Goal: Information Seeking & Learning: Learn about a topic

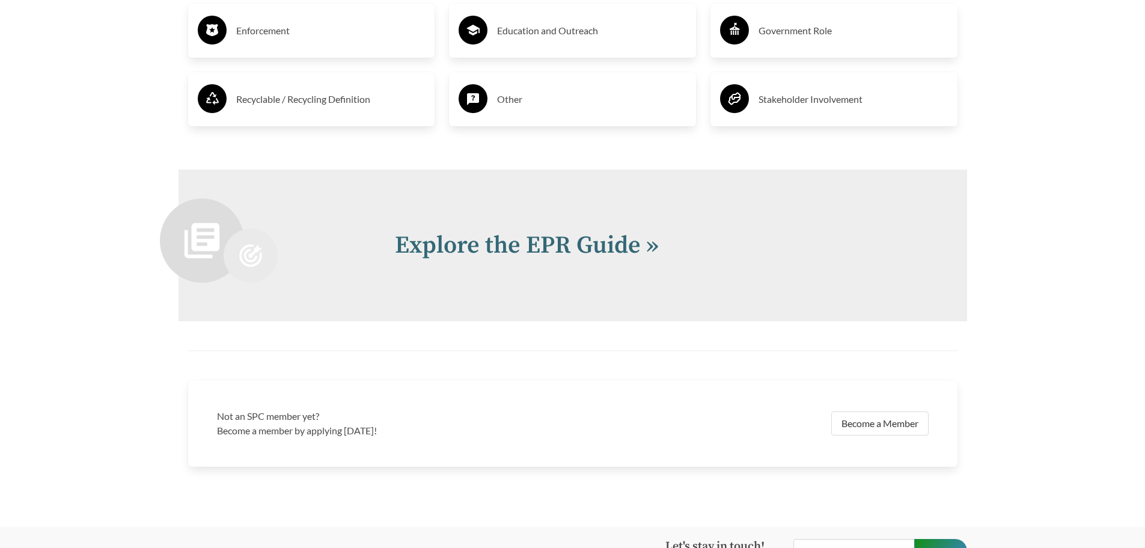
scroll to position [2584, 0]
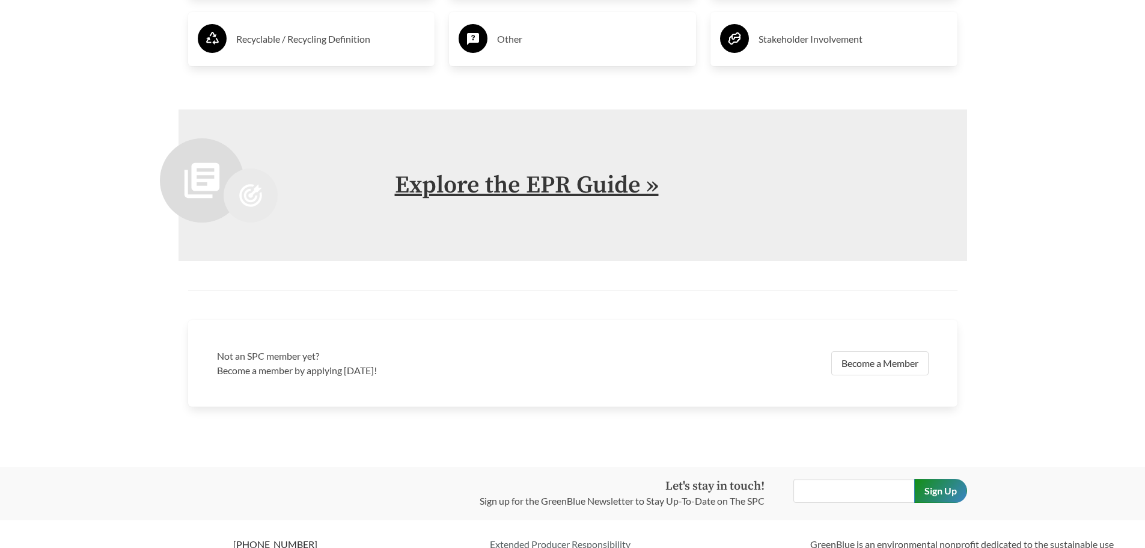
click at [575, 188] on link "Explore the EPR Guide »" at bounding box center [527, 185] width 264 height 30
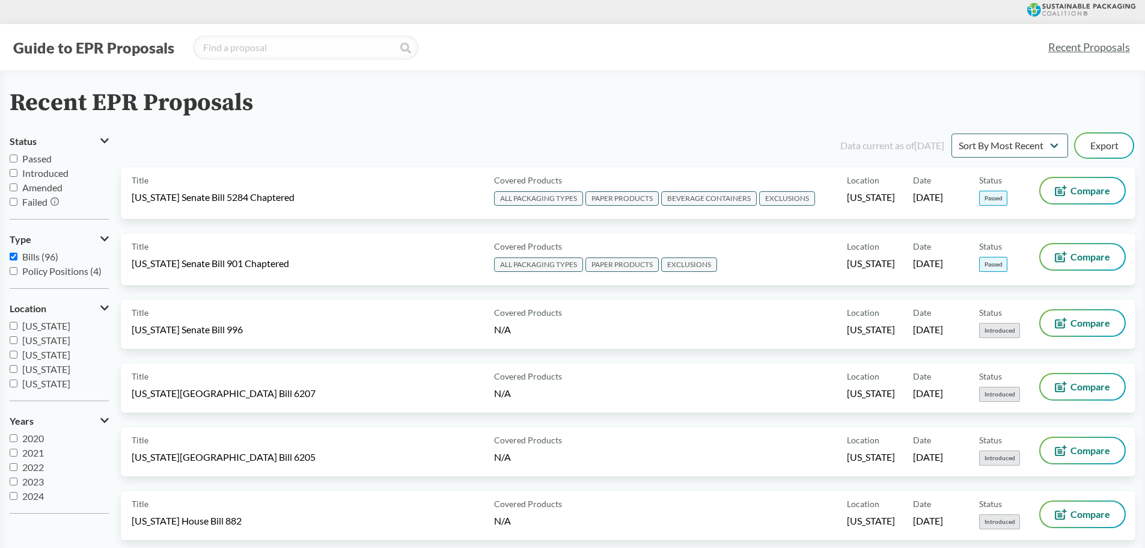
click at [12, 158] on input "Passed" at bounding box center [14, 158] width 8 height 8
checkbox input "true"
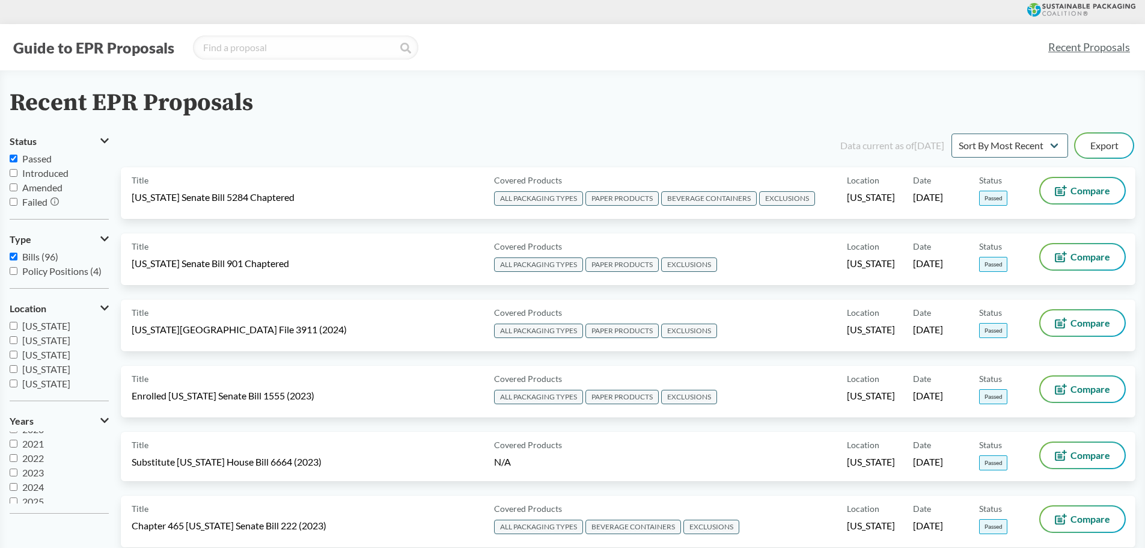
scroll to position [14, 0]
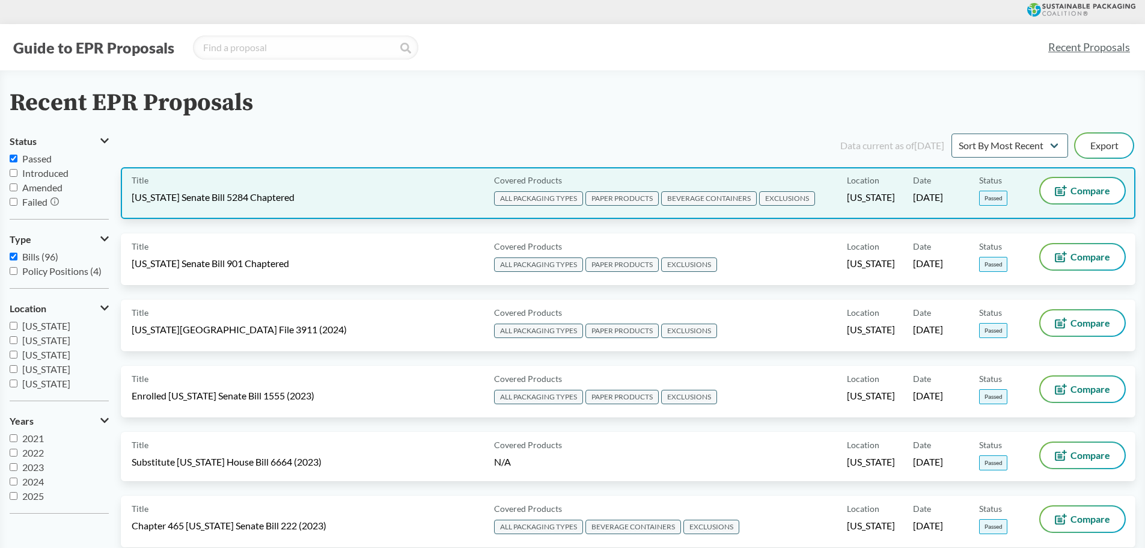
click at [239, 197] on span "[US_STATE] Senate Bill 5284 Chaptered" at bounding box center [213, 197] width 163 height 13
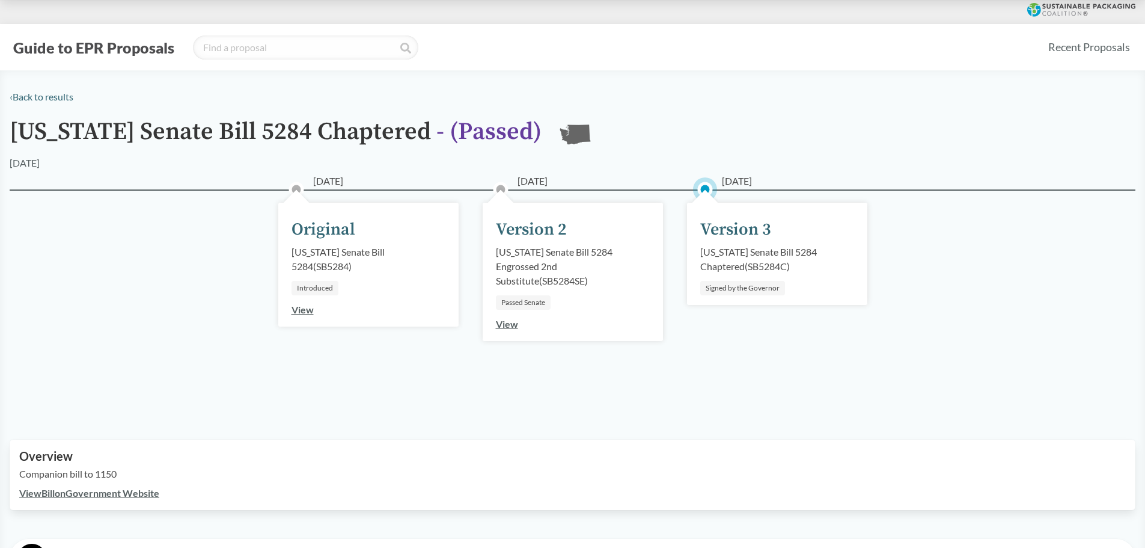
click at [508, 323] on link "View" at bounding box center [507, 323] width 22 height 11
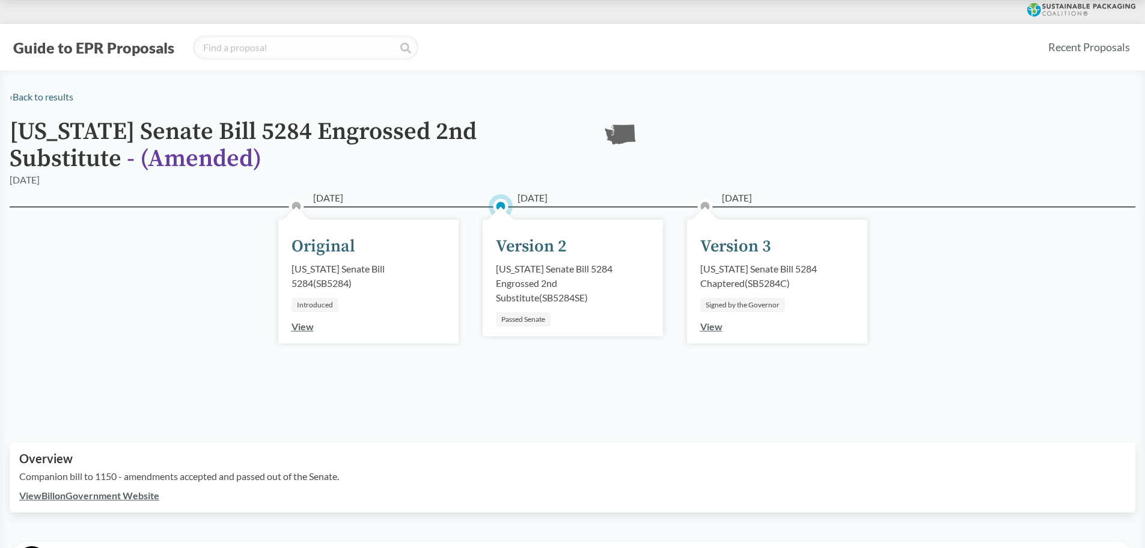
click at [713, 327] on link "View" at bounding box center [711, 325] width 22 height 11
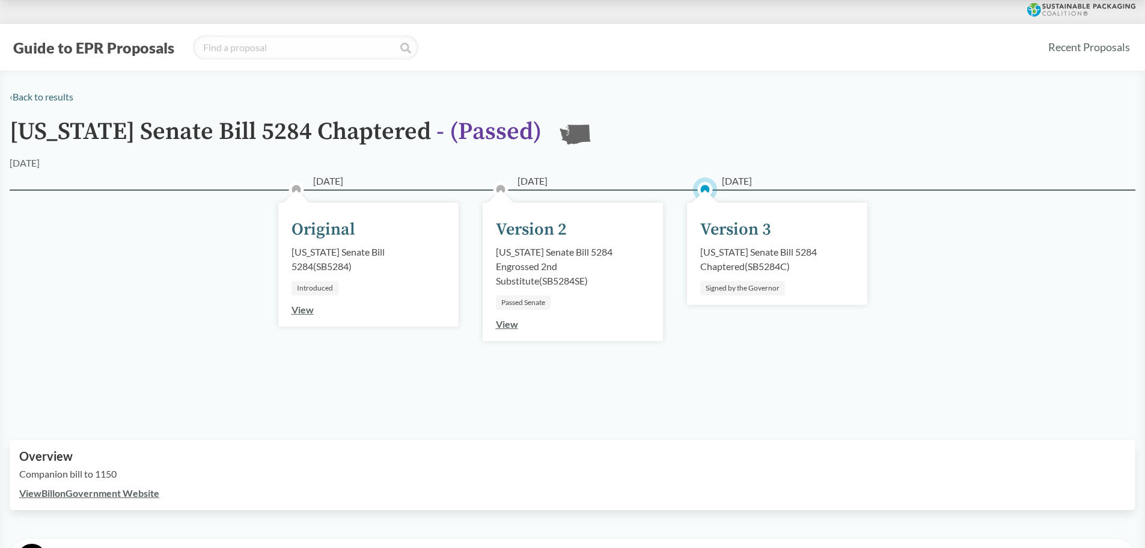
click at [767, 261] on div "[US_STATE] Senate Bill 5284 Chaptered ( SB5284C )" at bounding box center [777, 259] width 154 height 29
click at [743, 224] on div "Version 3" at bounding box center [735, 229] width 71 height 25
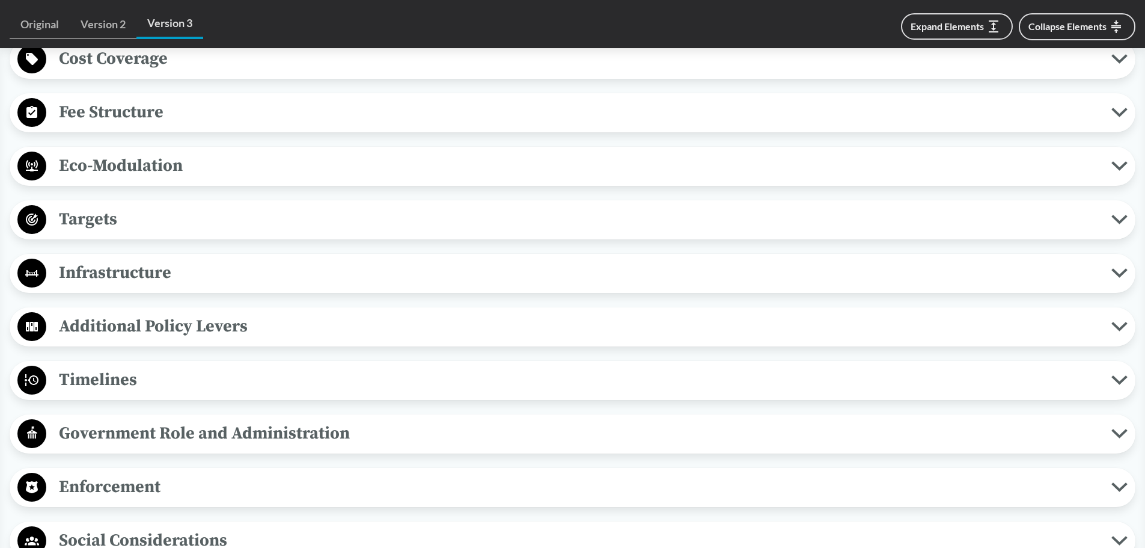
scroll to position [841, 0]
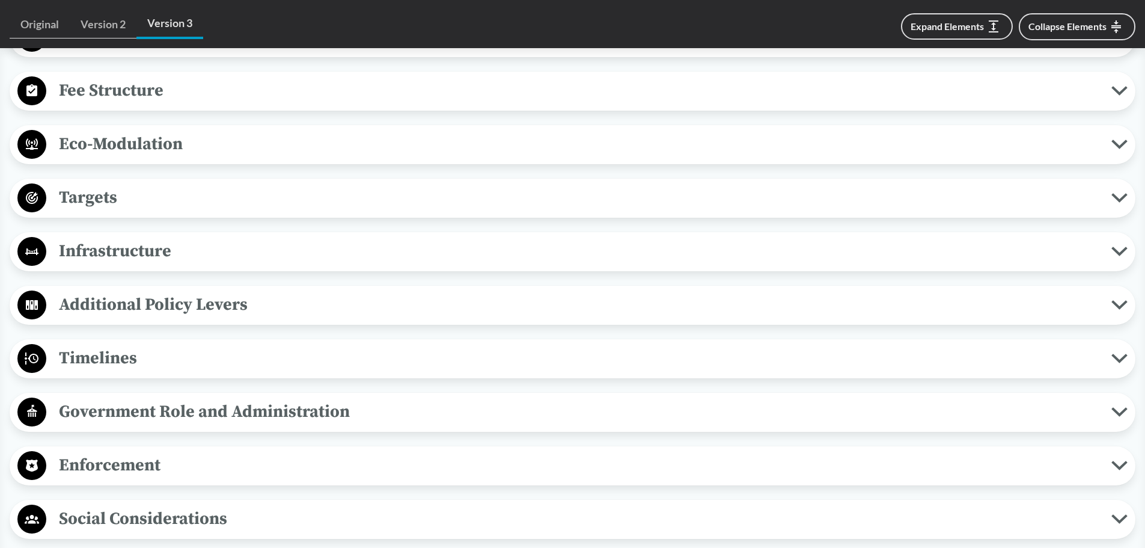
click at [1123, 358] on icon at bounding box center [1119, 358] width 13 height 6
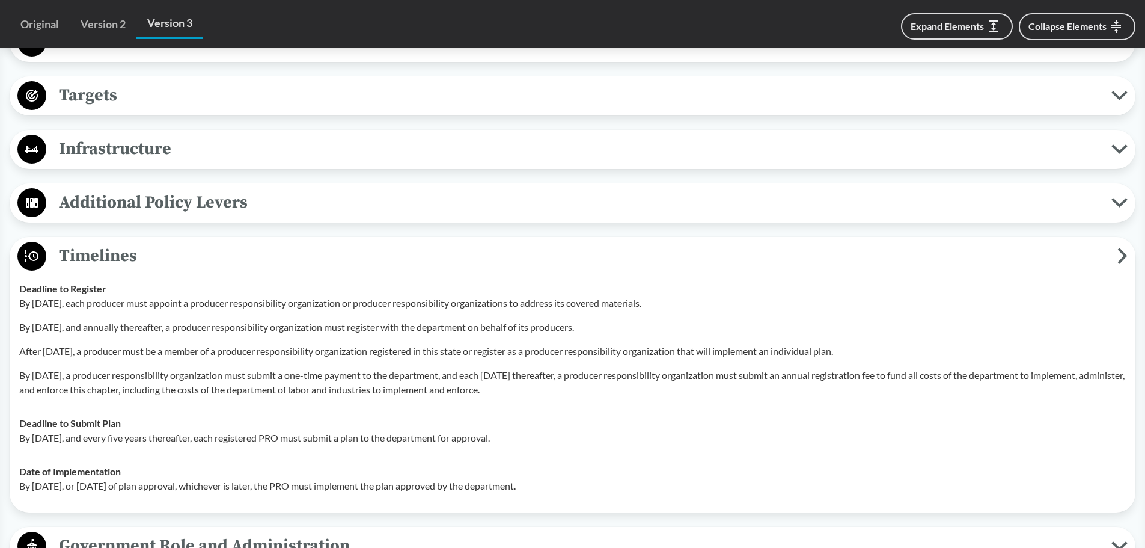
scroll to position [962, 0]
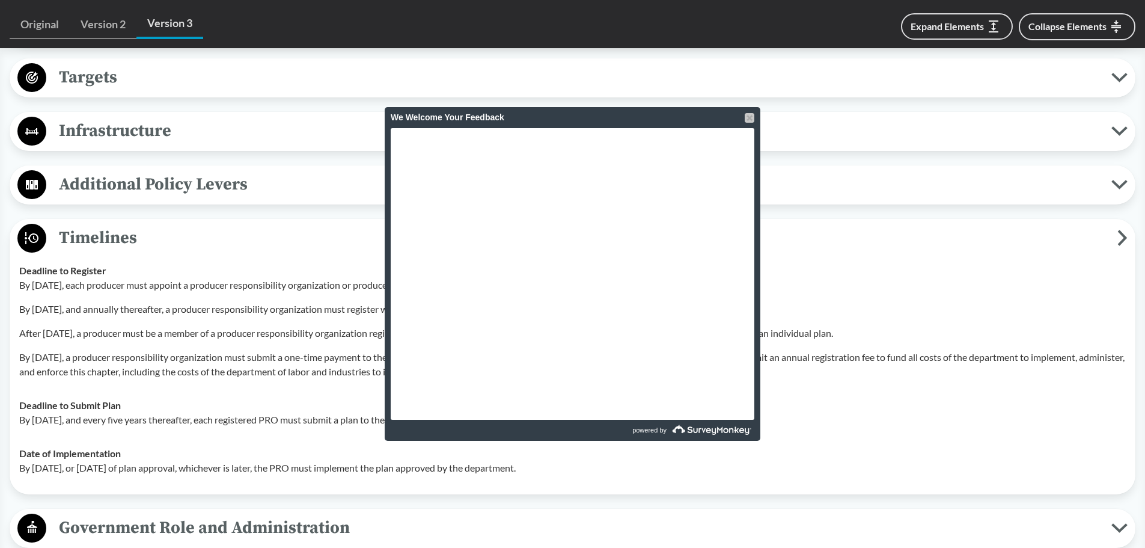
click at [750, 116] on div at bounding box center [750, 118] width 10 height 10
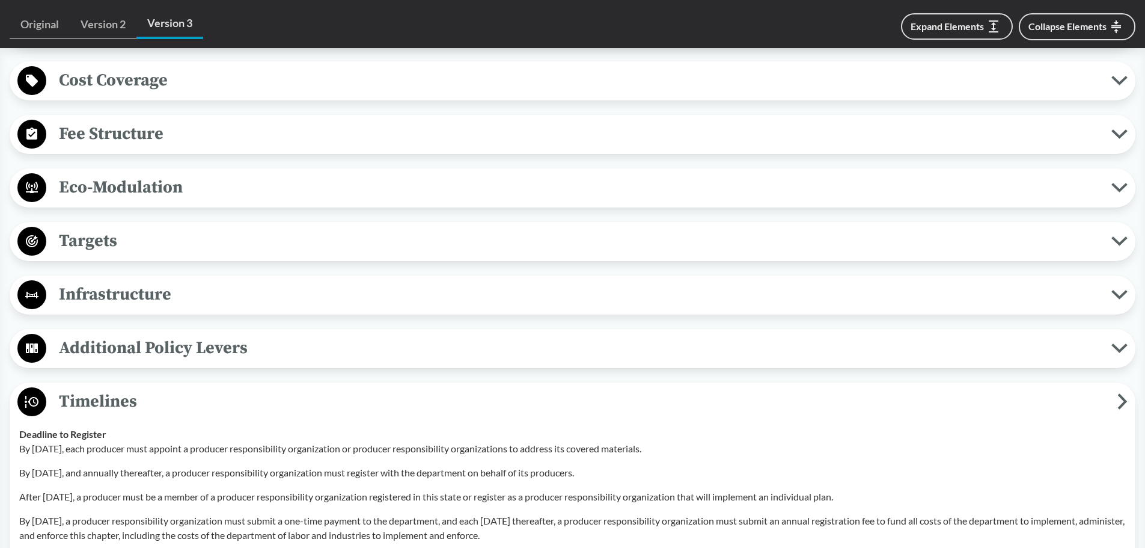
scroll to position [781, 0]
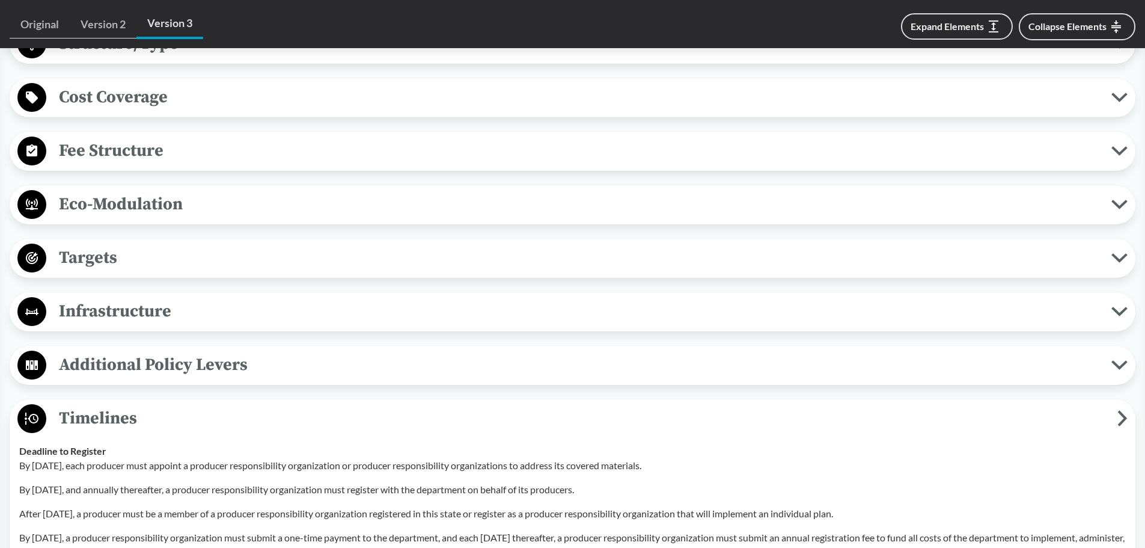
click at [1120, 257] on icon at bounding box center [1119, 258] width 16 height 10
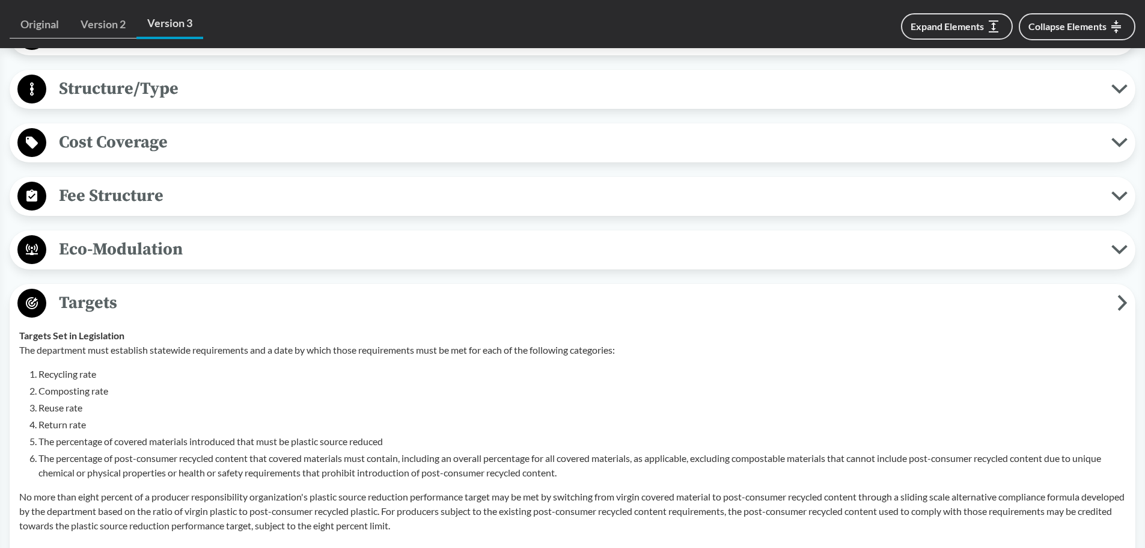
scroll to position [721, 0]
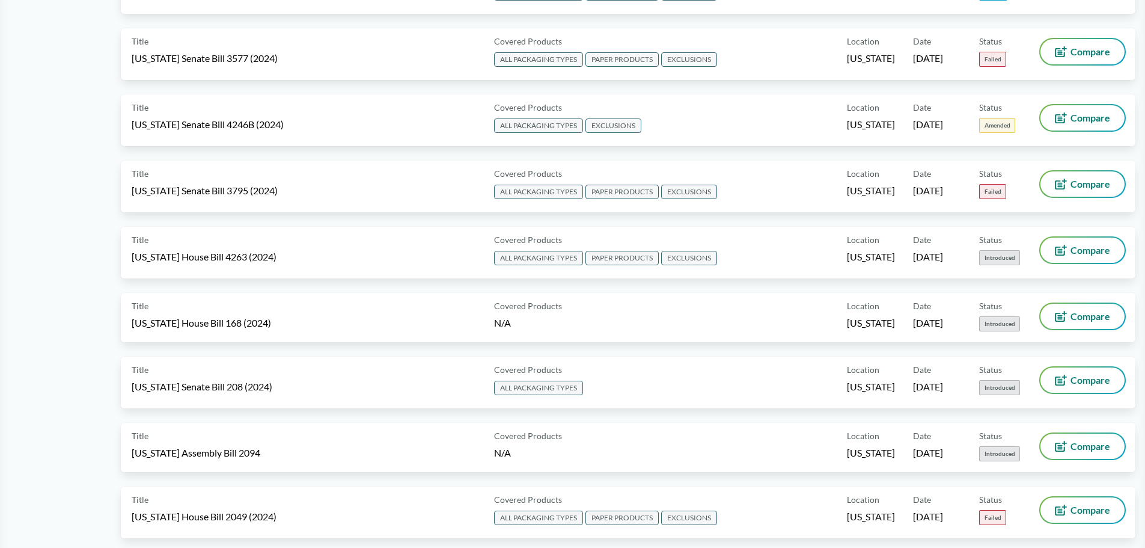
scroll to position [1923, 0]
